Goal: Task Accomplishment & Management: Use online tool/utility

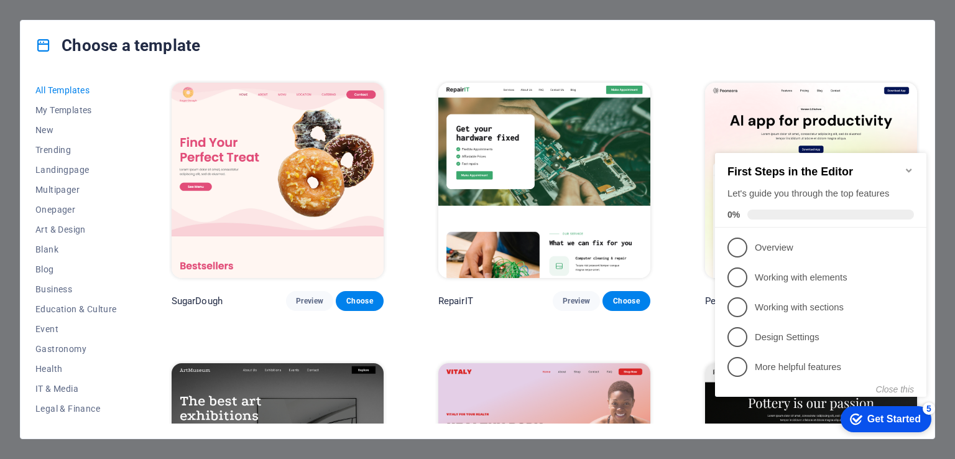
click at [944, 85] on div "Choose a template All Templates My Templates New Trending Landingpage Multipage…" at bounding box center [477, 229] width 955 height 459
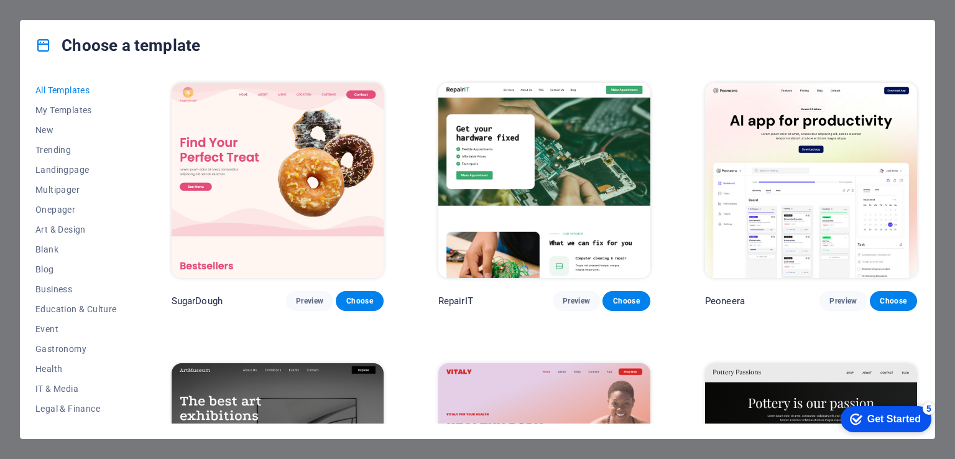
click at [12, 16] on div "Choose a template All Templates My Templates New Trending Landingpage Multipage…" at bounding box center [477, 229] width 955 height 459
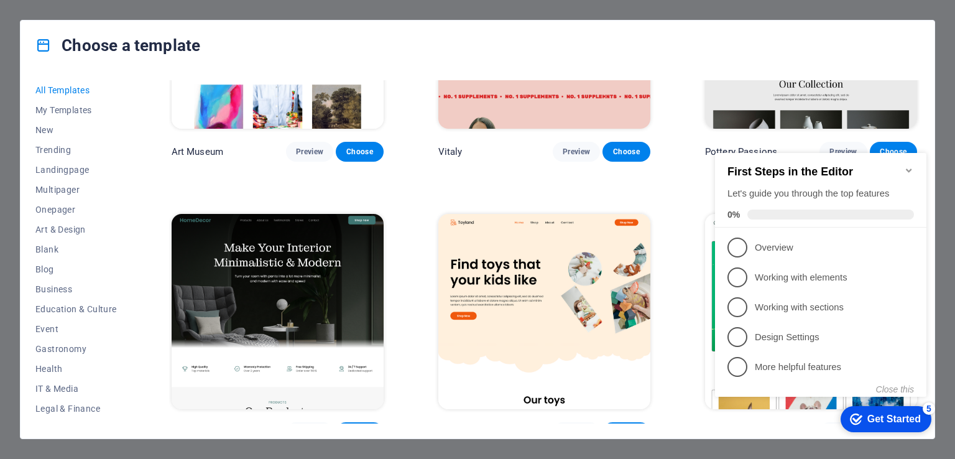
scroll to position [432, 0]
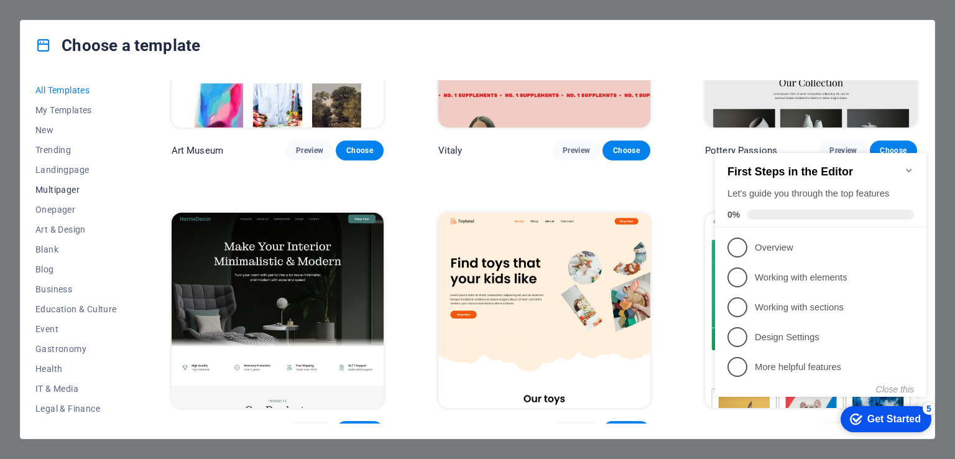
click at [67, 188] on span "Multipager" at bounding box center [75, 190] width 81 height 10
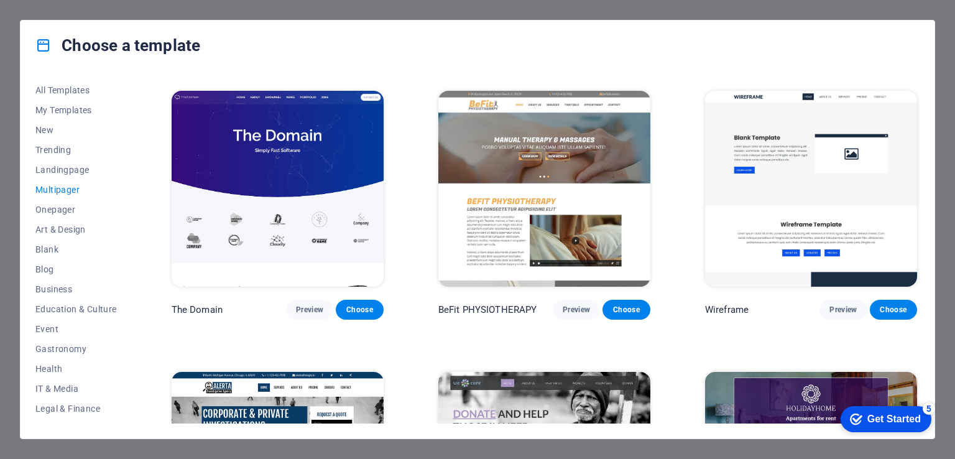
scroll to position [4206, 0]
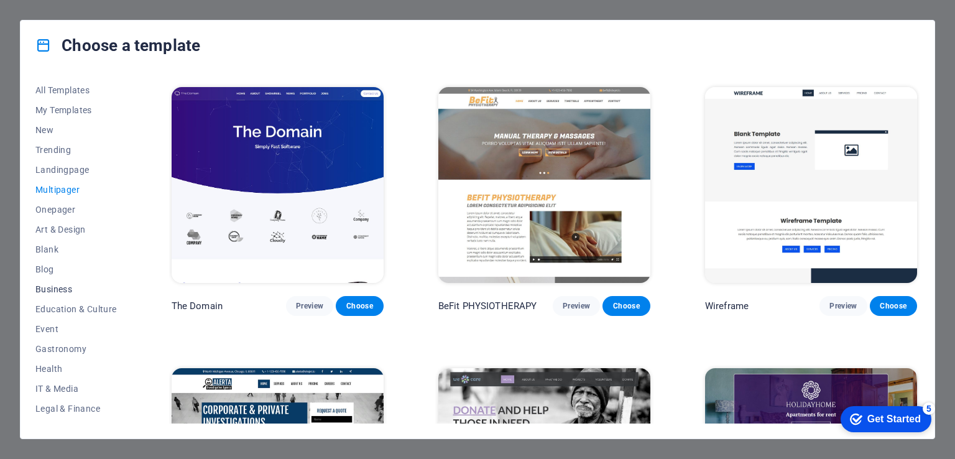
click at [57, 289] on span "Business" at bounding box center [75, 289] width 81 height 10
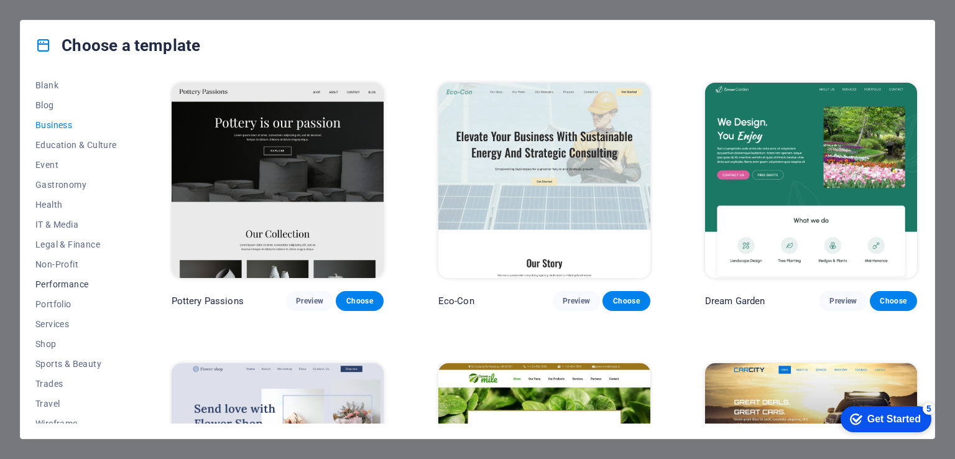
scroll to position [174, 0]
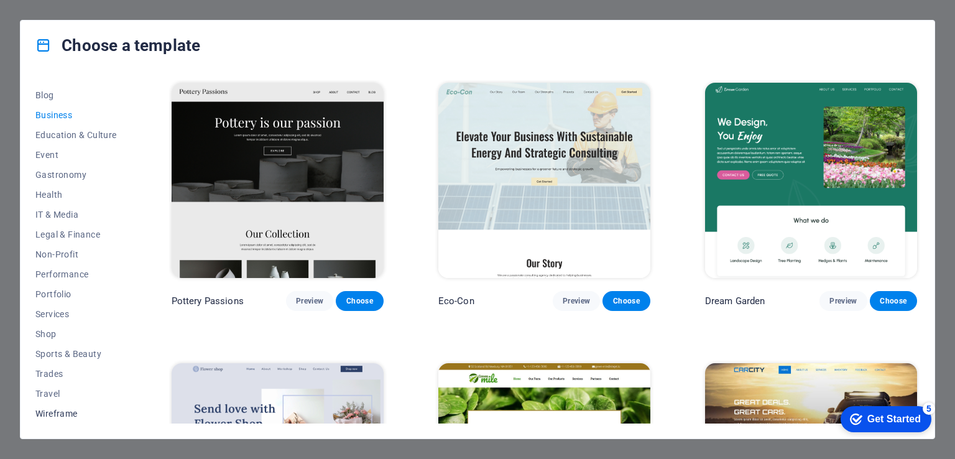
click at [60, 409] on span "Wireframe" at bounding box center [75, 414] width 81 height 10
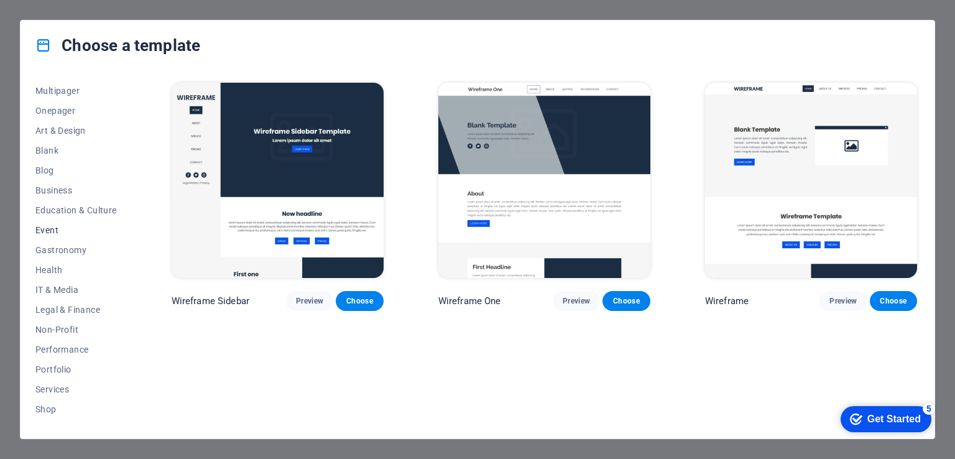
scroll to position [97, 0]
click at [46, 175] on span "Blog" at bounding box center [75, 172] width 81 height 10
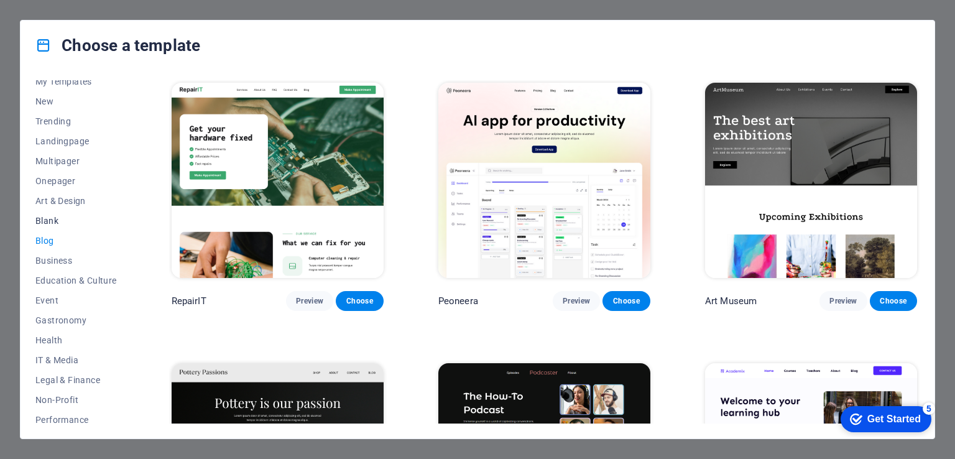
scroll to position [27, 0]
click at [41, 223] on span "Blank" at bounding box center [75, 222] width 81 height 10
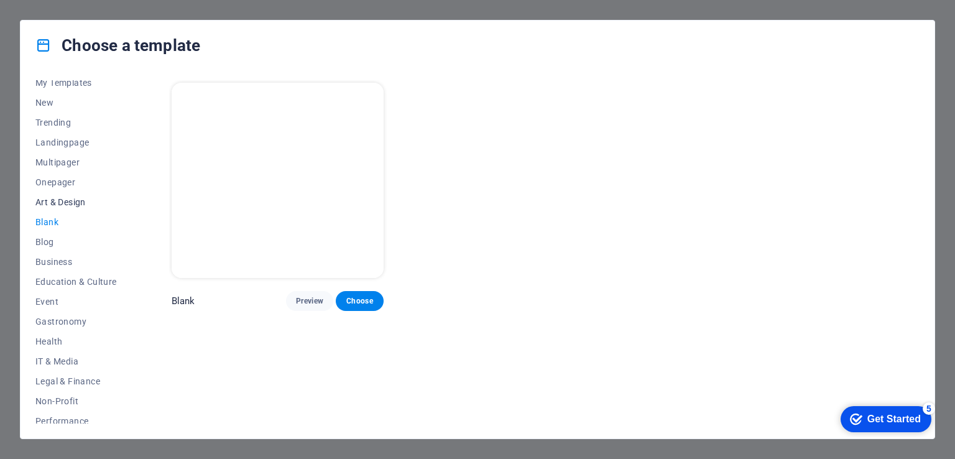
click at [43, 192] on button "Art & Design" at bounding box center [75, 202] width 81 height 20
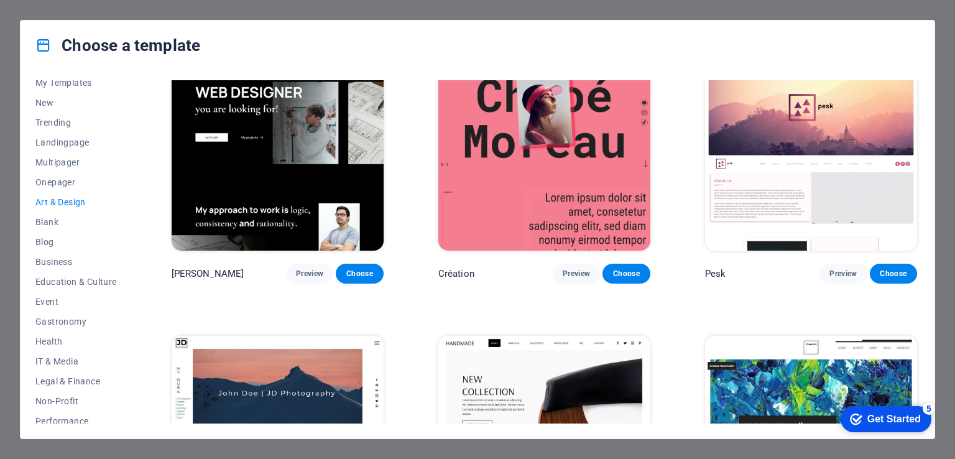
scroll to position [0, 0]
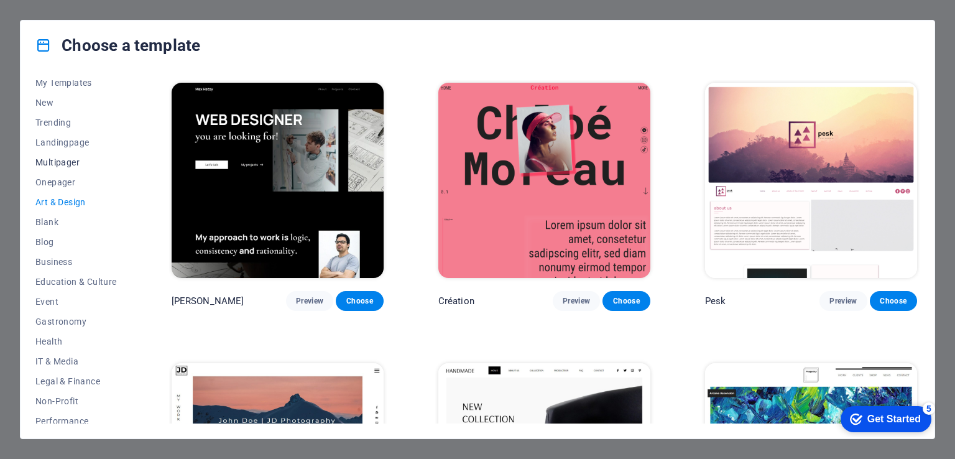
click at [67, 162] on span "Multipager" at bounding box center [75, 162] width 81 height 10
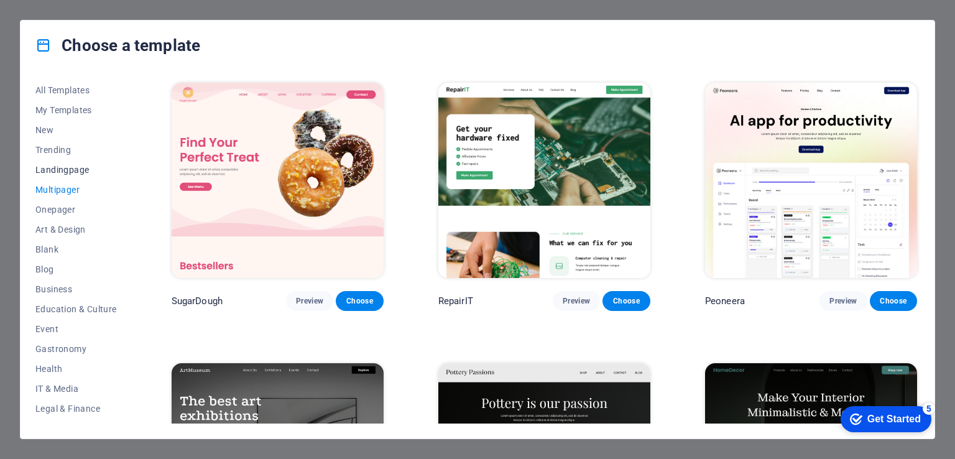
click at [58, 172] on span "Landingpage" at bounding box center [75, 170] width 81 height 10
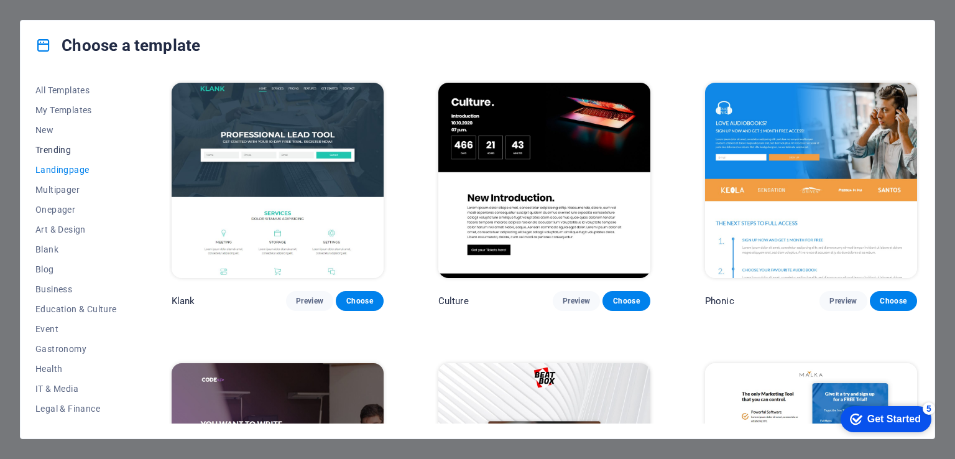
click at [68, 152] on span "Trending" at bounding box center [75, 150] width 81 height 10
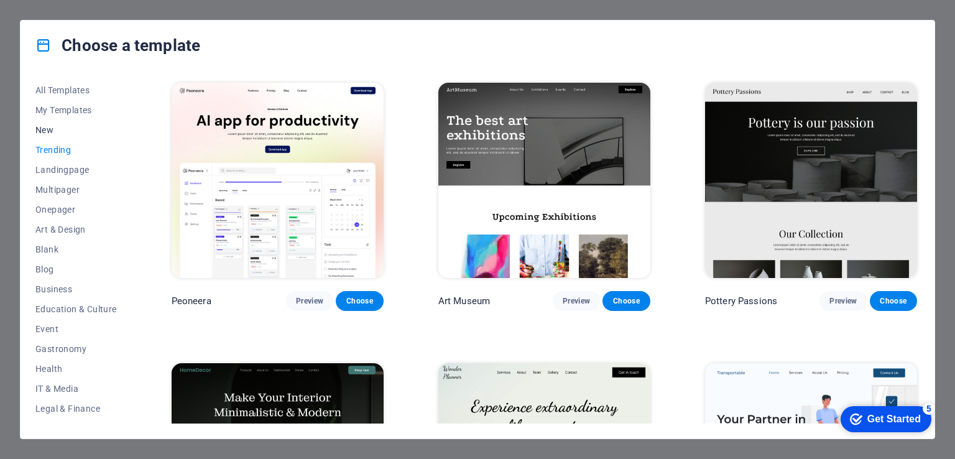
click at [49, 129] on span "New" at bounding box center [75, 130] width 81 height 10
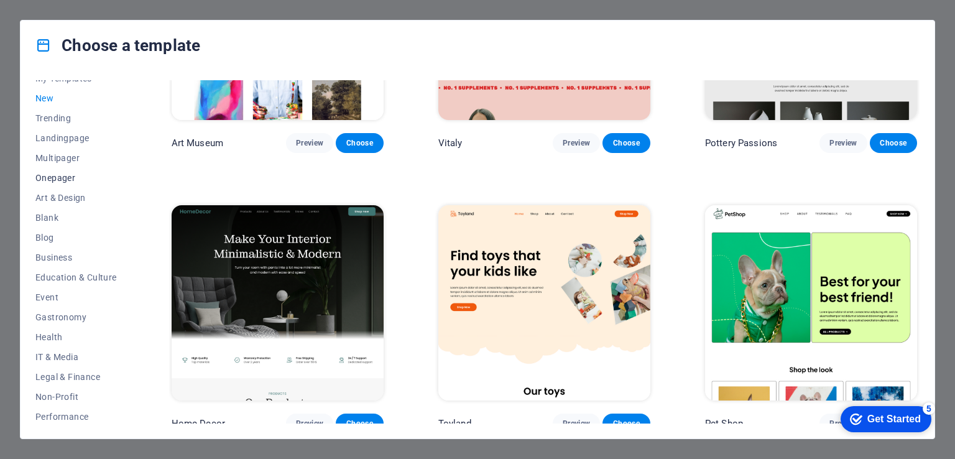
scroll to position [32, 0]
click at [70, 132] on span "Landingpage" at bounding box center [75, 137] width 81 height 10
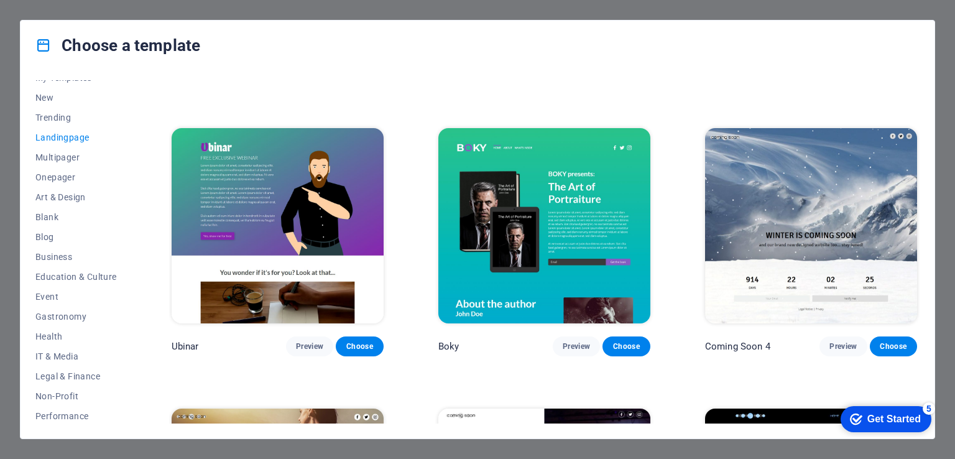
scroll to position [1933, 0]
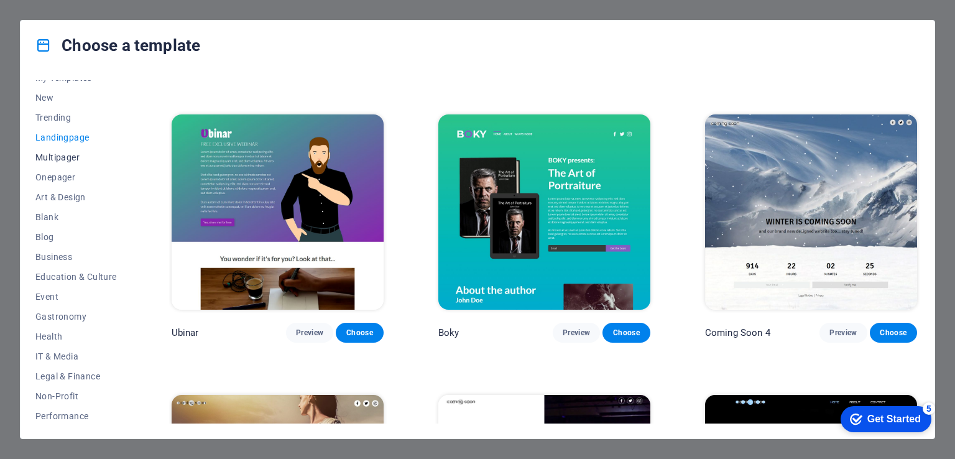
click at [55, 156] on span "Multipager" at bounding box center [75, 157] width 81 height 10
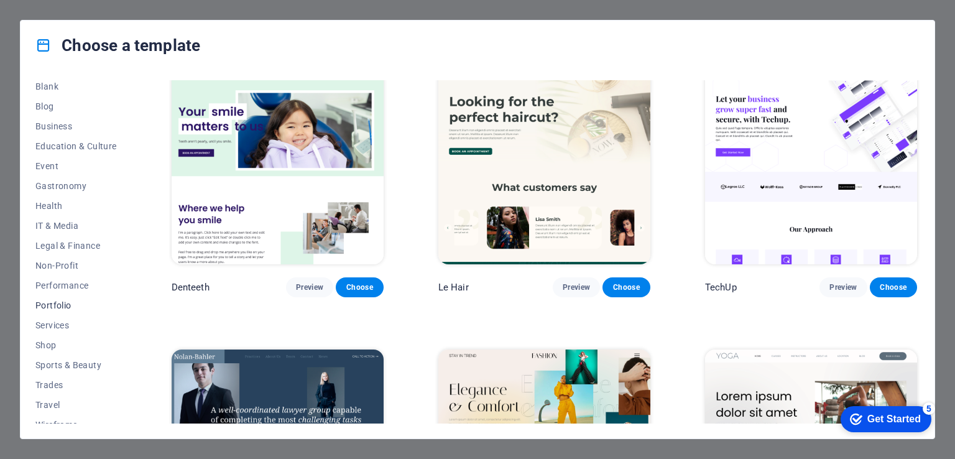
scroll to position [174, 0]
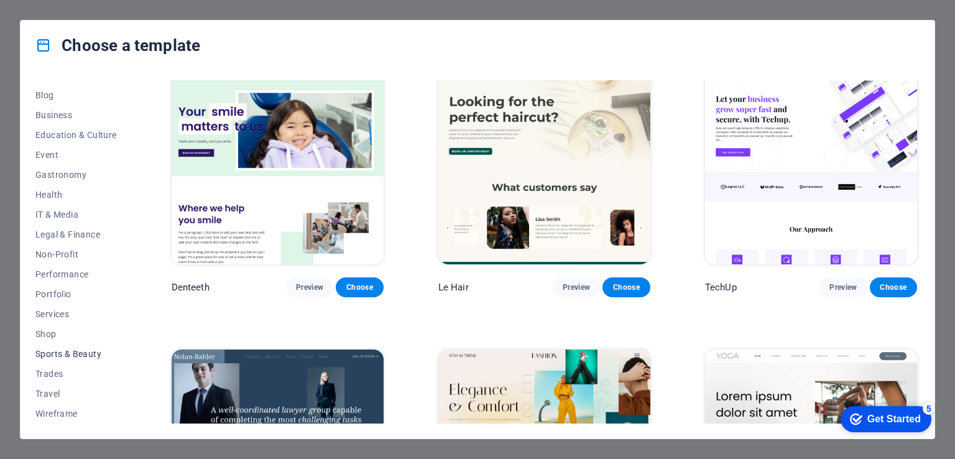
click at [55, 356] on span "Sports & Beauty" at bounding box center [75, 354] width 81 height 10
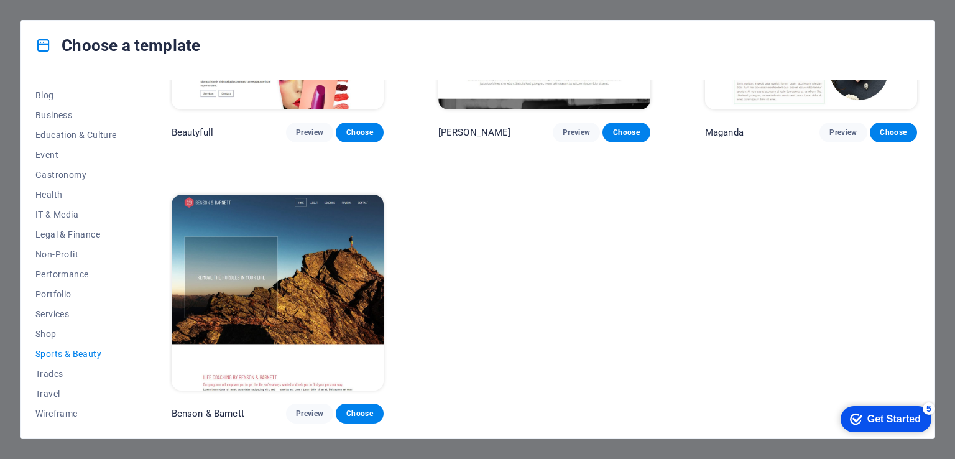
scroll to position [304, 0]
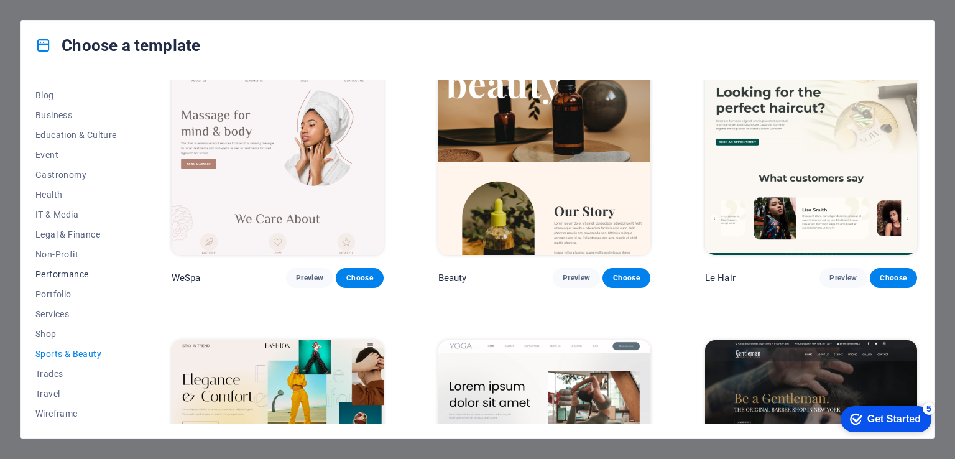
click at [65, 277] on span "Performance" at bounding box center [75, 274] width 81 height 10
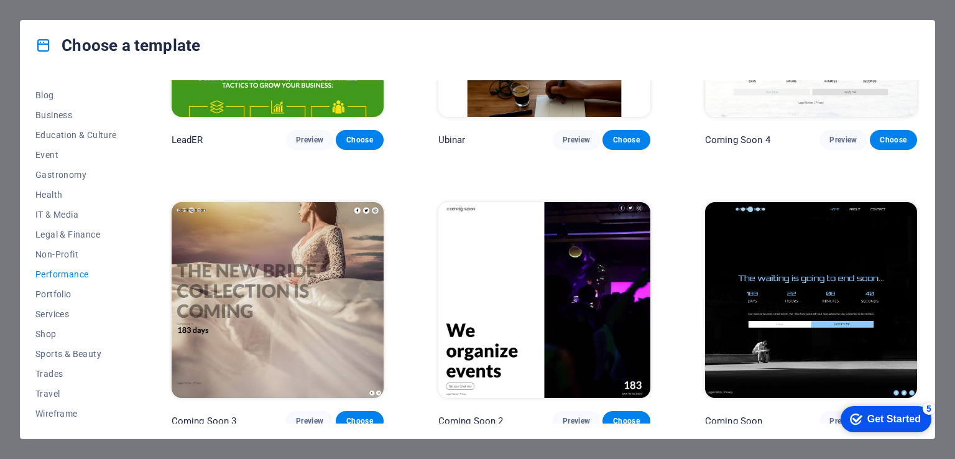
scroll to position [1144, 0]
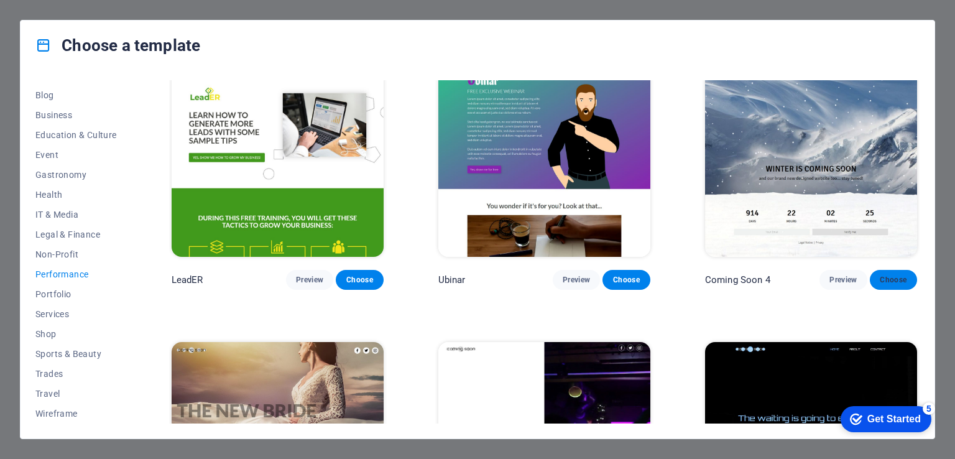
click at [888, 279] on span "Choose" at bounding box center [893, 280] width 27 height 10
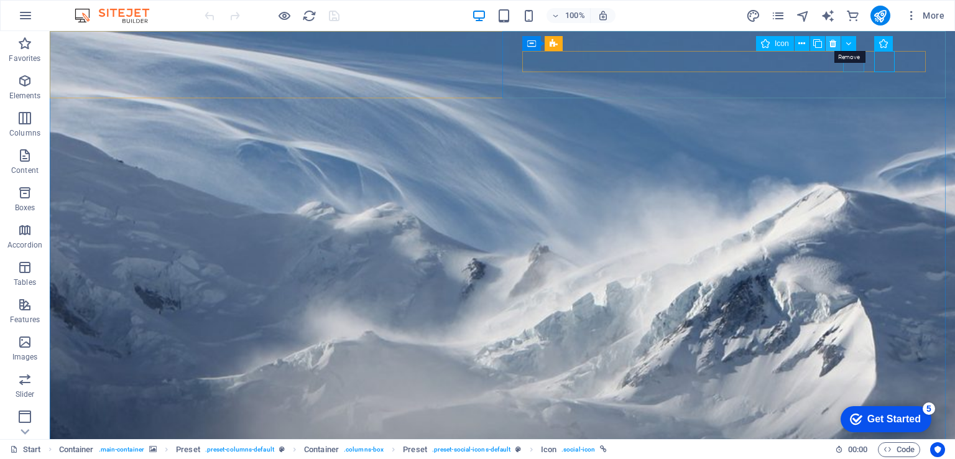
click at [836, 42] on icon at bounding box center [833, 43] width 7 height 13
click at [844, 44] on button at bounding box center [848, 43] width 15 height 15
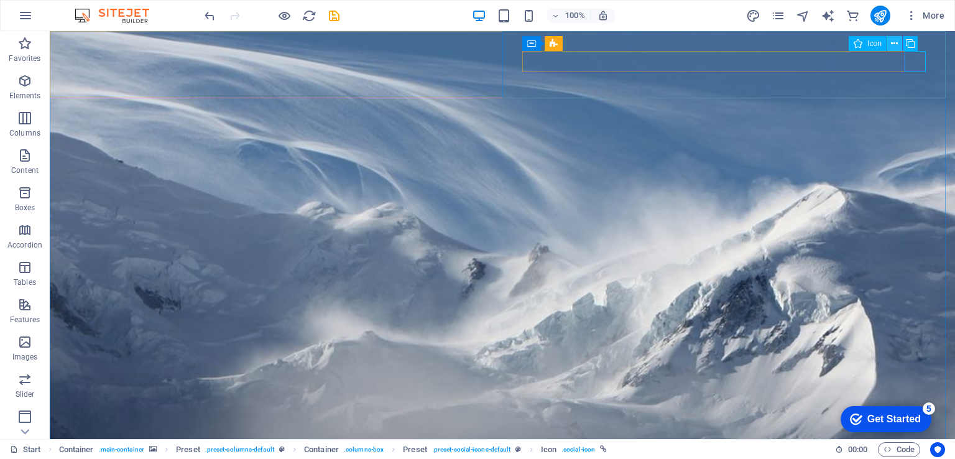
click at [897, 46] on icon at bounding box center [894, 43] width 7 height 13
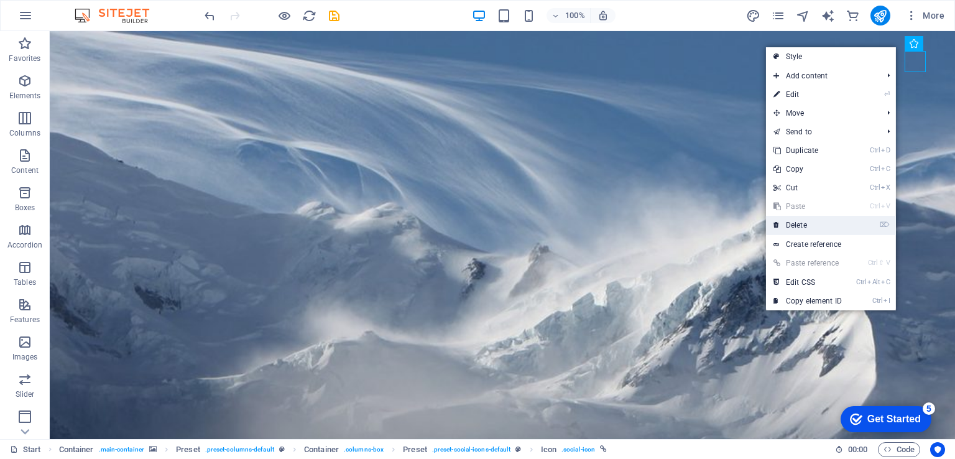
click at [835, 222] on link "⌦ Delete" at bounding box center [807, 225] width 83 height 19
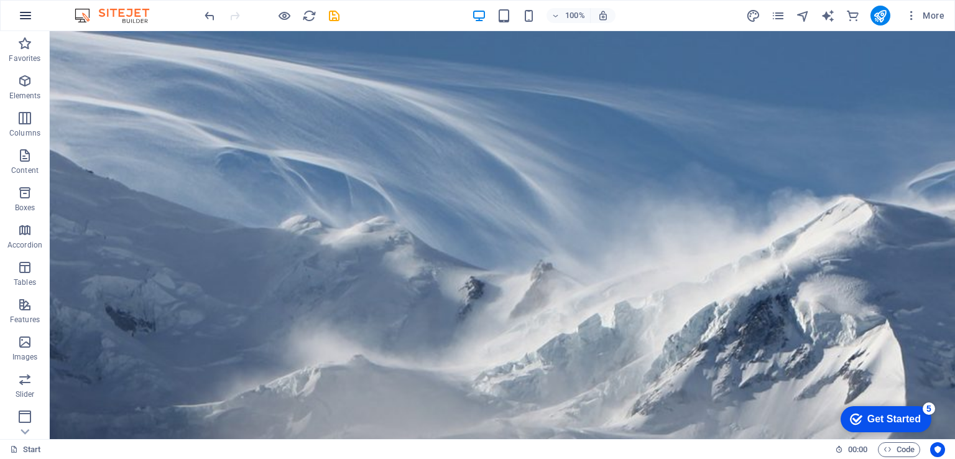
click at [22, 16] on icon "button" at bounding box center [25, 15] width 15 height 15
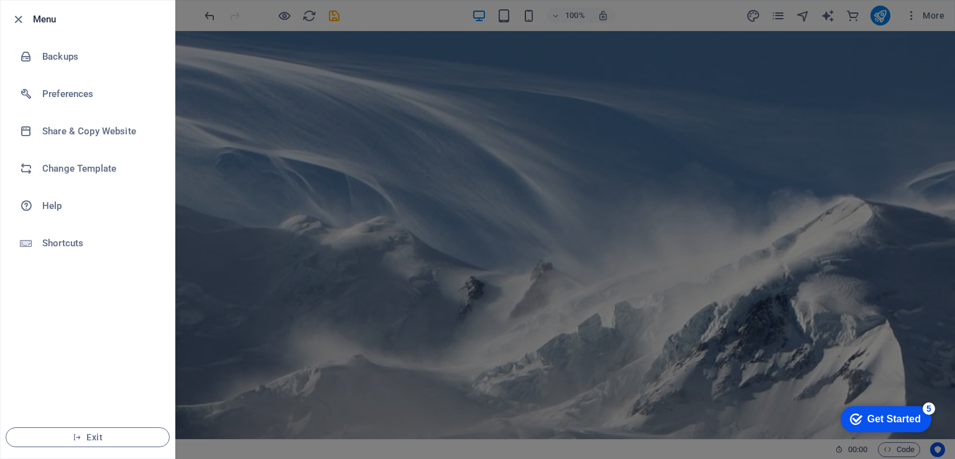
click at [196, 101] on div at bounding box center [477, 229] width 955 height 459
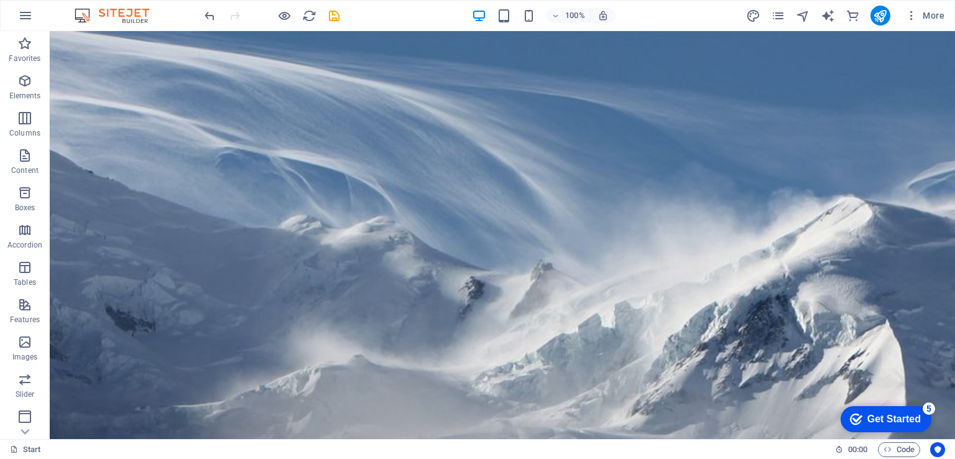
click at [897, 417] on div "Get Started" at bounding box center [894, 419] width 53 height 11
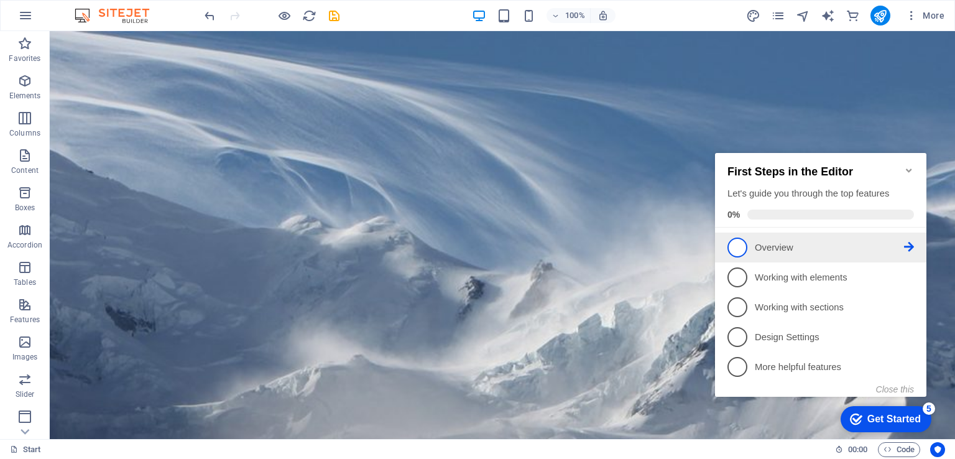
click at [806, 253] on link "1 Overview - incomplete" at bounding box center [821, 248] width 187 height 20
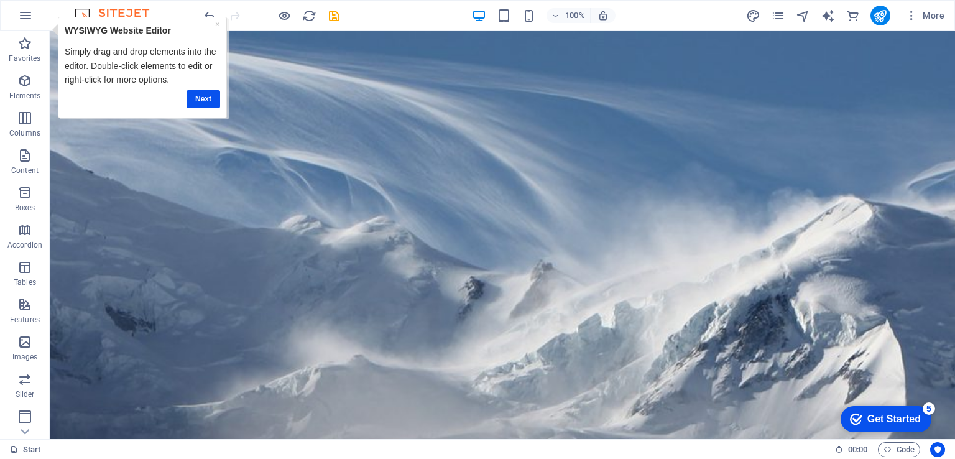
click at [879, 414] on div "Get Started" at bounding box center [894, 419] width 53 height 11
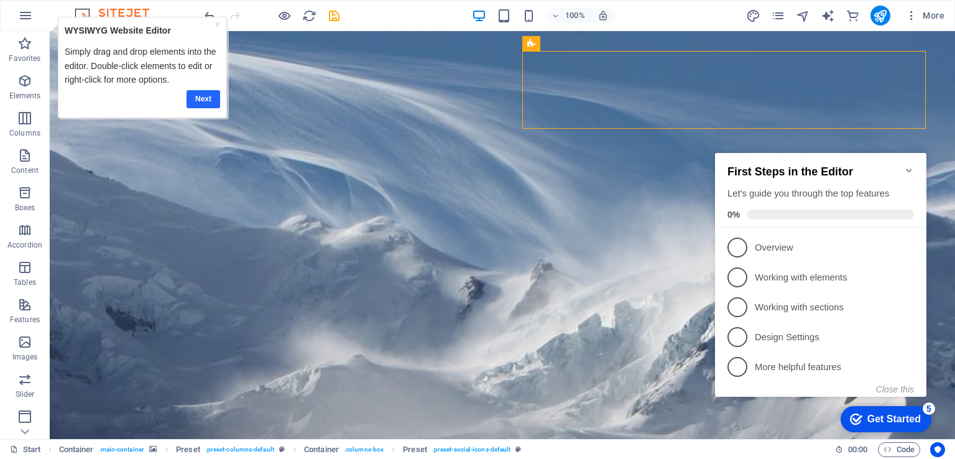
click at [205, 93] on link "Next" at bounding box center [204, 99] width 34 height 18
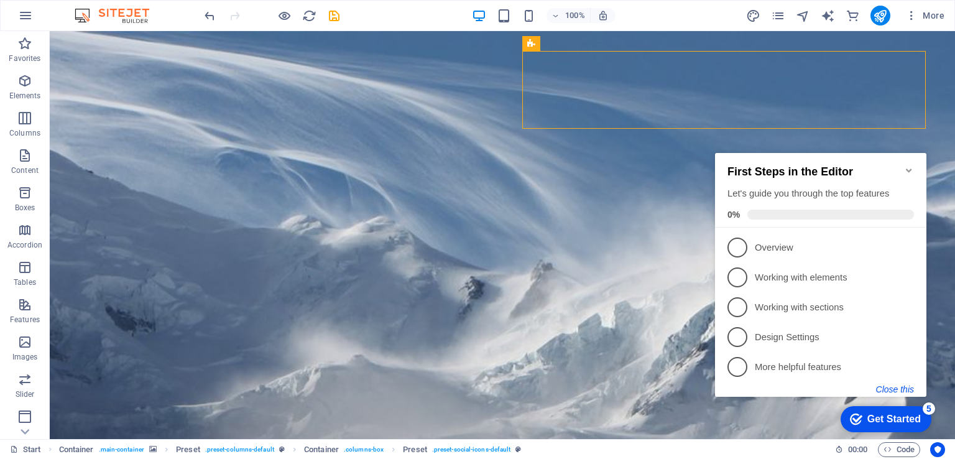
click at [888, 384] on button "Close this" at bounding box center [895, 389] width 38 height 10
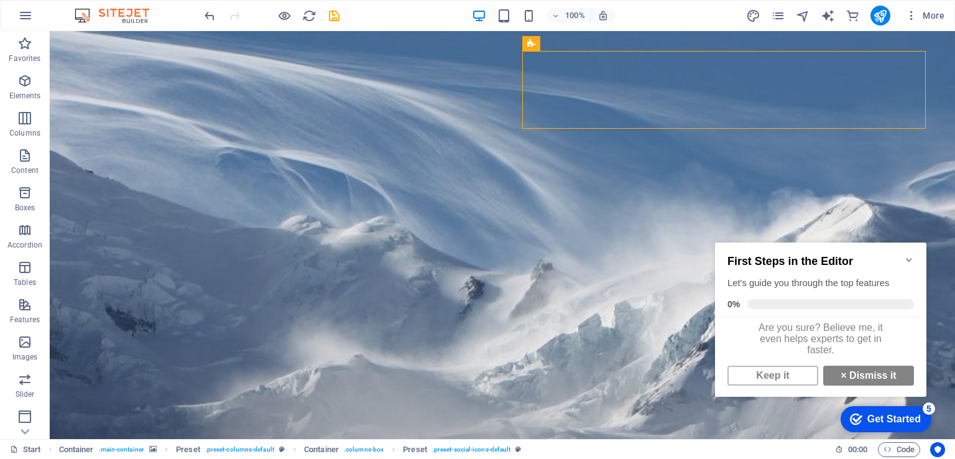
scroll to position [7, 0]
click at [841, 381] on strong "×" at bounding box center [844, 375] width 6 height 11
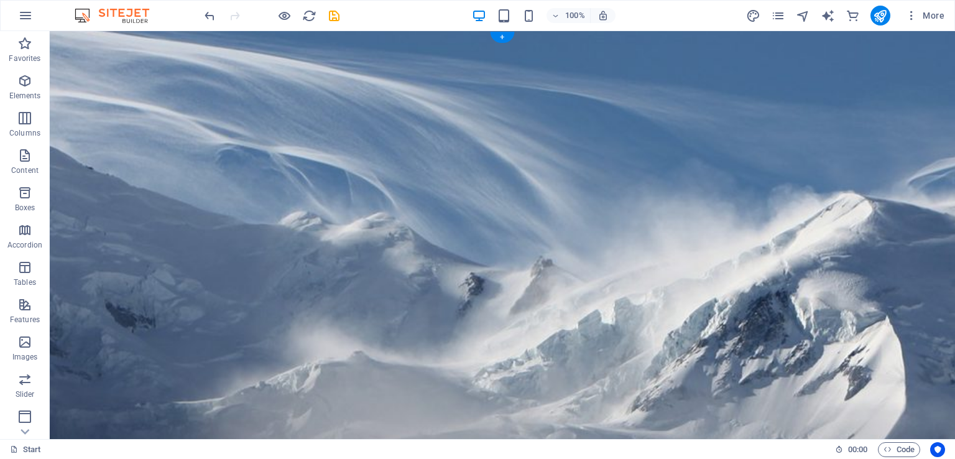
scroll to position [0, 0]
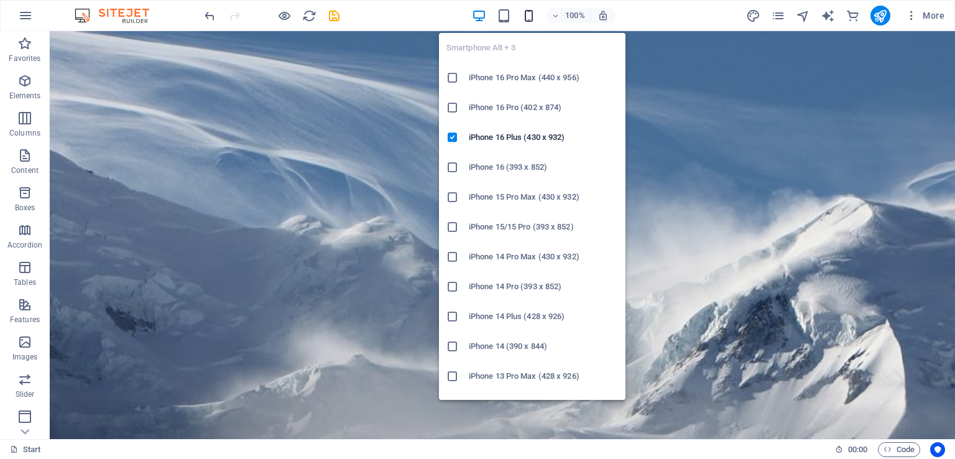
click at [526, 16] on icon "button" at bounding box center [529, 16] width 14 height 14
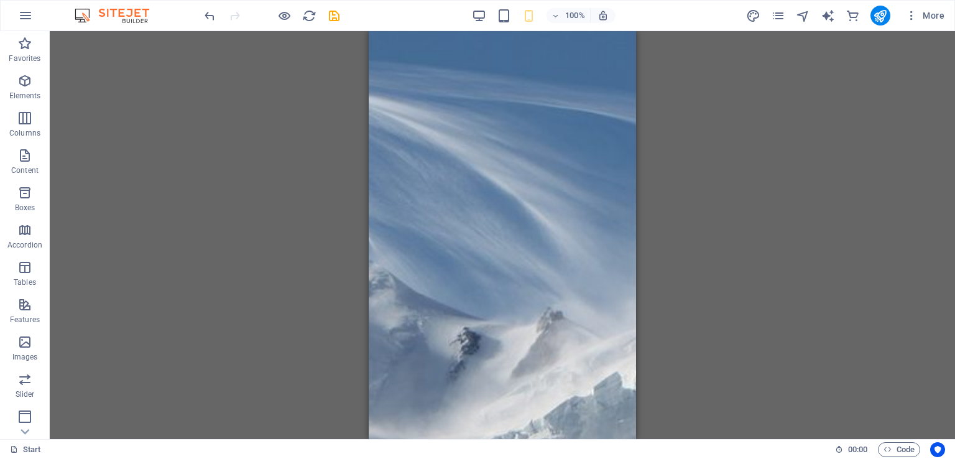
click at [712, 193] on div "Drag here to replace the existing content. Press “Ctrl” if you want to create a…" at bounding box center [503, 235] width 906 height 408
click at [783, 14] on icon "pages" at bounding box center [778, 16] width 14 height 14
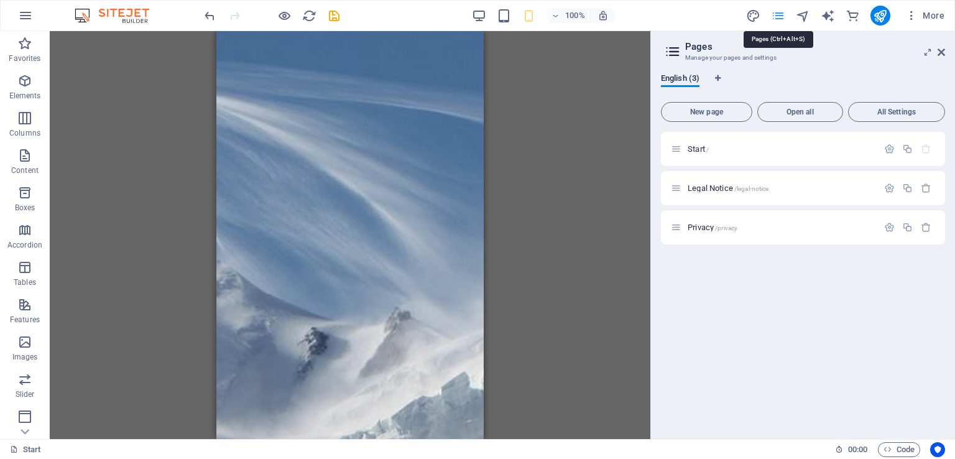
click at [782, 15] on icon "pages" at bounding box center [778, 16] width 14 height 14
click at [944, 50] on icon at bounding box center [941, 52] width 7 height 10
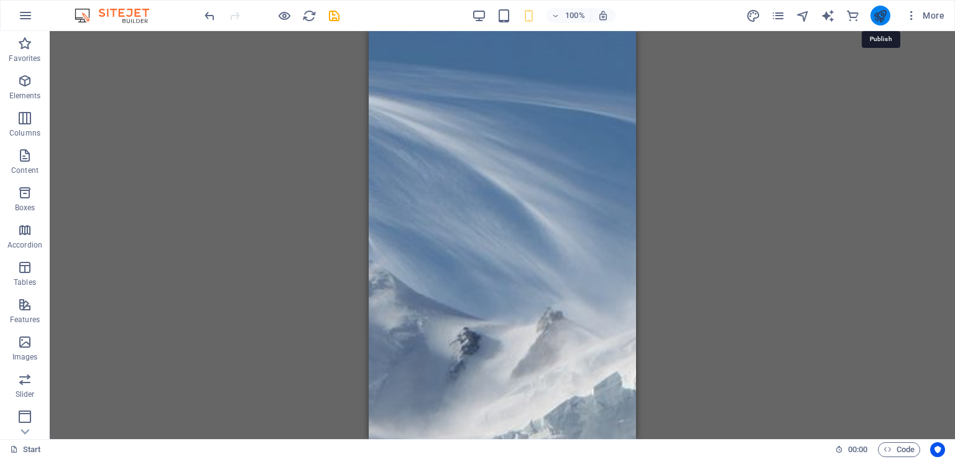
click at [888, 14] on icon "publish" at bounding box center [880, 16] width 14 height 14
